Goal: Information Seeking & Learning: Learn about a topic

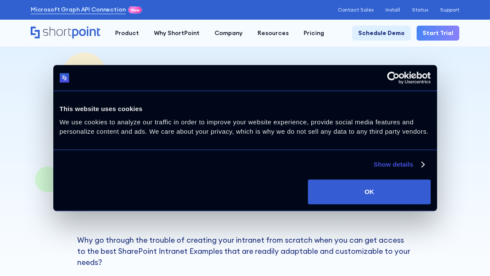
click at [358, 196] on button "OK" at bounding box center [369, 191] width 122 height 25
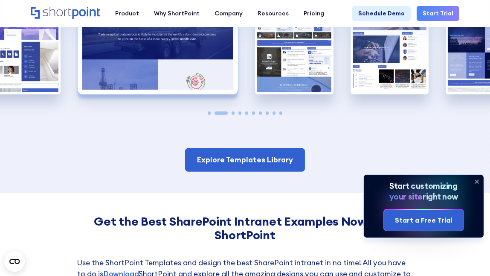
scroll to position [1194, 0]
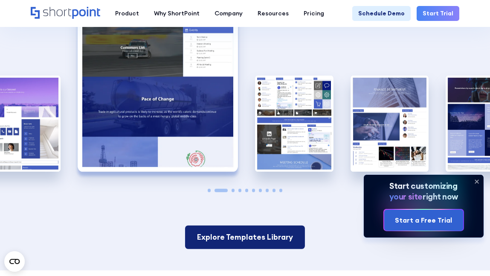
click at [240, 225] on link "Explore Templates Library" at bounding box center [245, 236] width 120 height 23
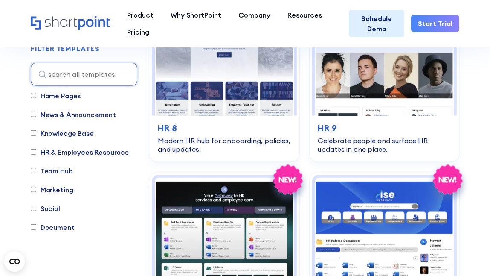
scroll to position [1194, 0]
